Goal: Information Seeking & Learning: Learn about a topic

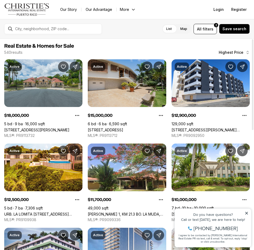
click at [118, 128] on link "[STREET_ADDRESS]" at bounding box center [105, 130] width 35 height 5
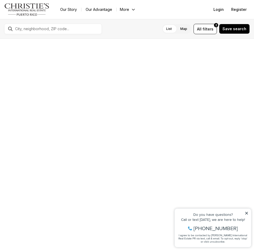
scroll to position [106, 0]
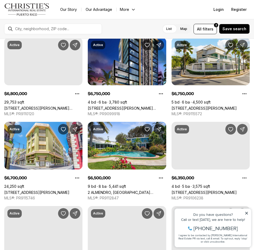
click at [245, 213] on icon at bounding box center [246, 213] width 4 height 4
